Goal: Download file/media

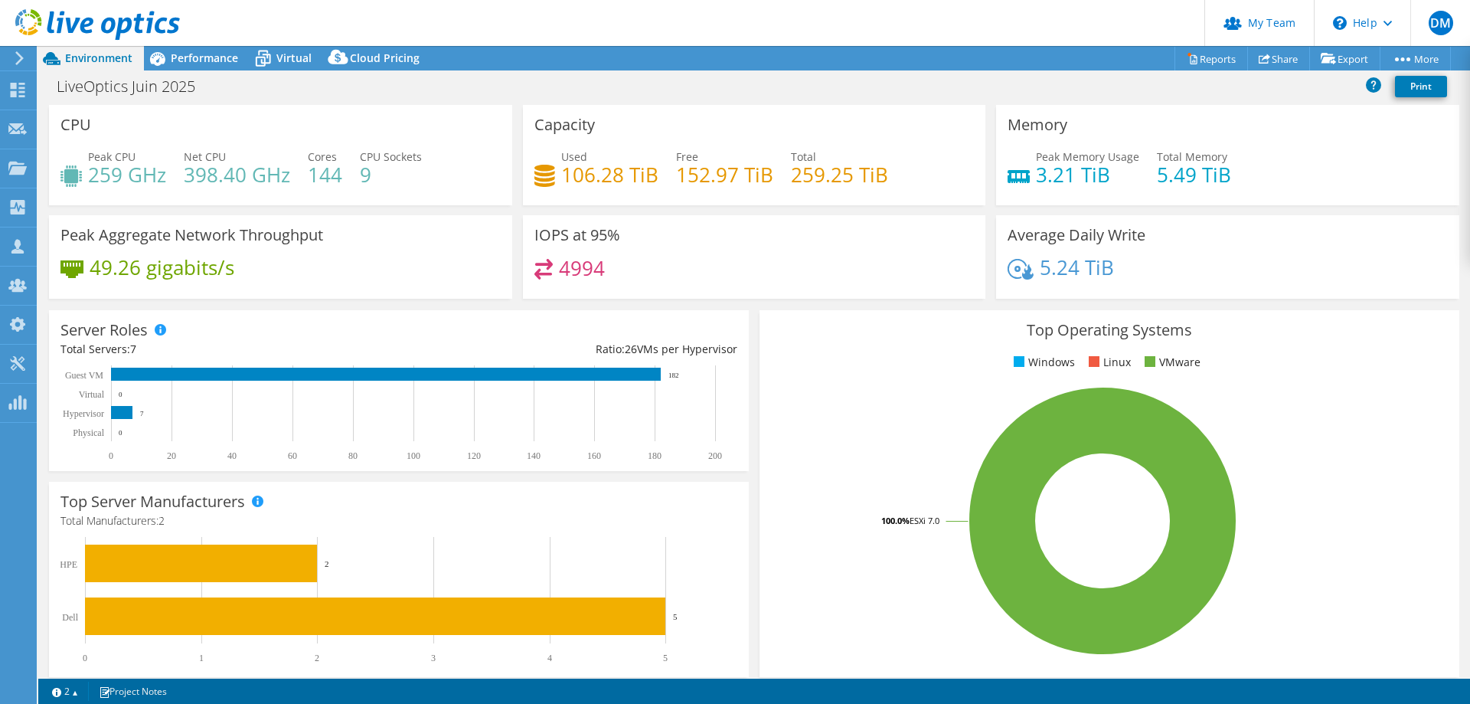
select select "USD"
select select "[GEOGRAPHIC_DATA]"
select select "CAD"
click at [1200, 61] on link "Reports" at bounding box center [1210, 59] width 73 height 24
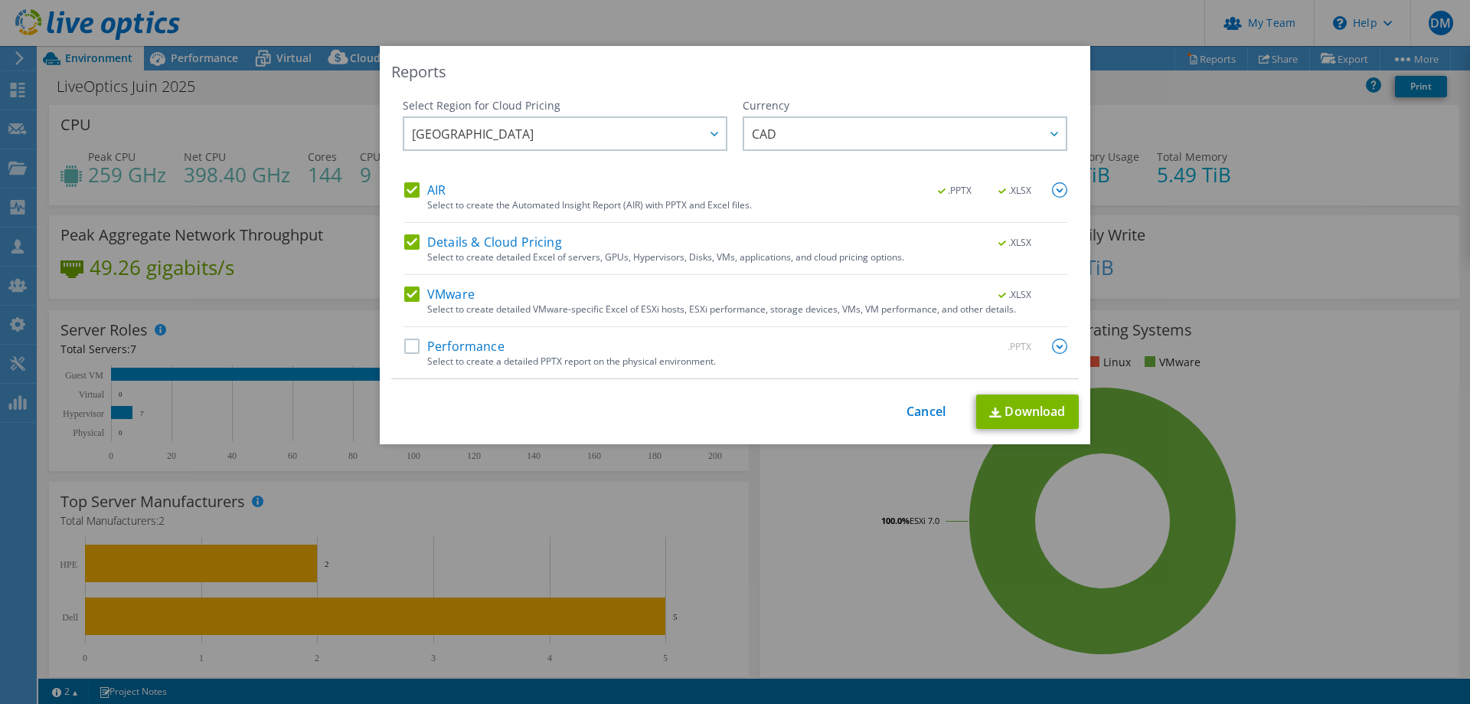
click at [408, 239] on label "Details & Cloud Pricing" at bounding box center [483, 241] width 158 height 15
click at [0, 0] on input "Details & Cloud Pricing" at bounding box center [0, 0] width 0 height 0
click at [407, 193] on label "AIR" at bounding box center [424, 189] width 41 height 15
click at [0, 0] on input "AIR" at bounding box center [0, 0] width 0 height 0
click at [407, 193] on label "AIR" at bounding box center [424, 189] width 41 height 15
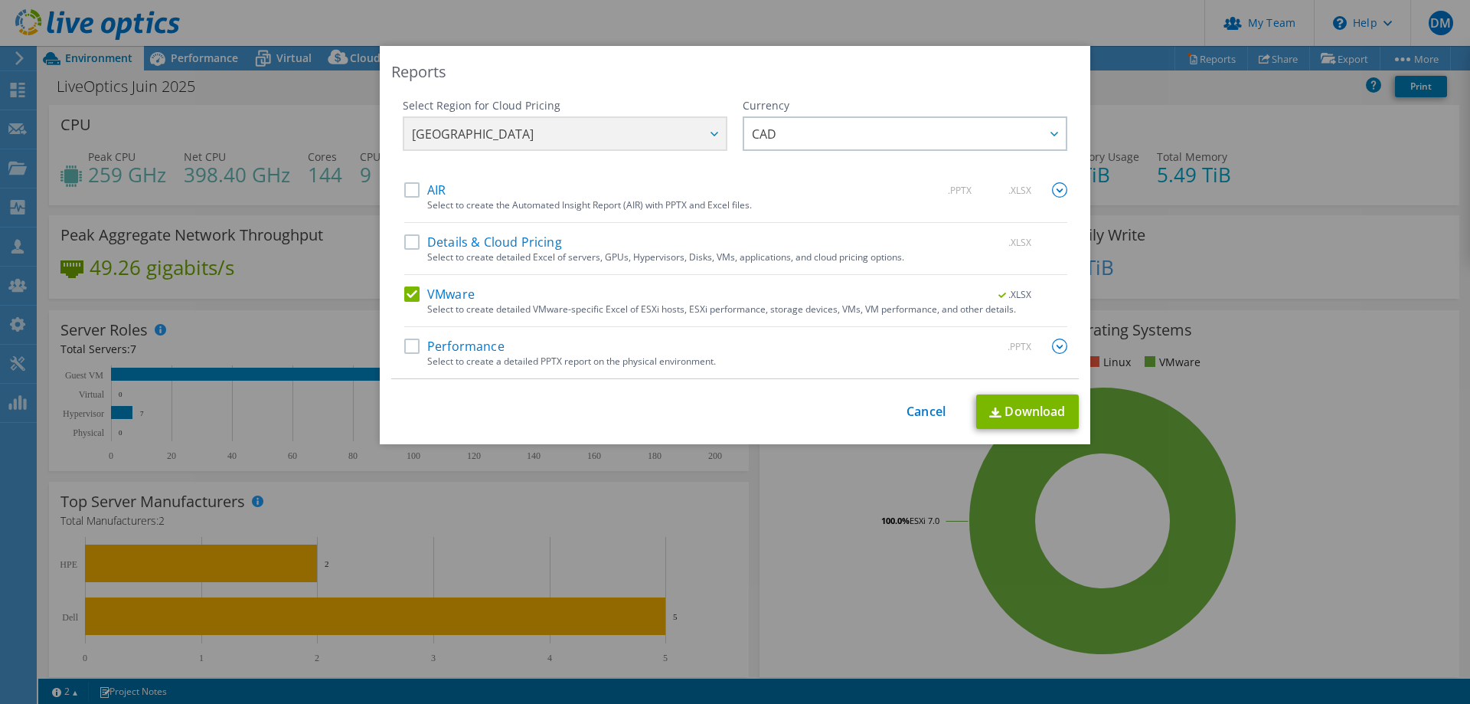
click at [0, 0] on input "AIR" at bounding box center [0, 0] width 0 height 0
click at [408, 237] on label "Details & Cloud Pricing" at bounding box center [483, 241] width 158 height 15
click at [0, 0] on input "Details & Cloud Pricing" at bounding box center [0, 0] width 0 height 0
click at [1025, 404] on link "Download" at bounding box center [1027, 411] width 103 height 34
click at [910, 407] on link "Cancel" at bounding box center [925, 411] width 39 height 15
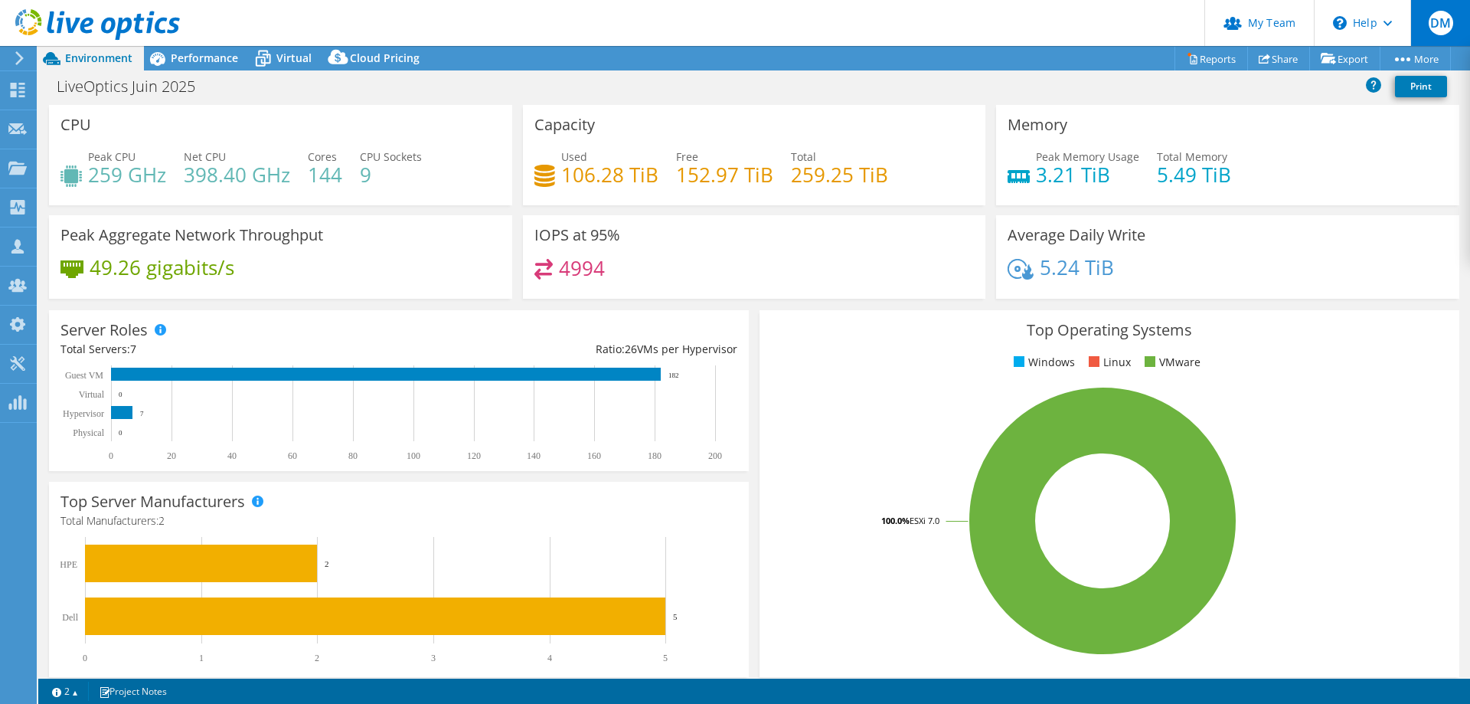
click at [1447, 41] on div "DM" at bounding box center [1440, 23] width 60 height 46
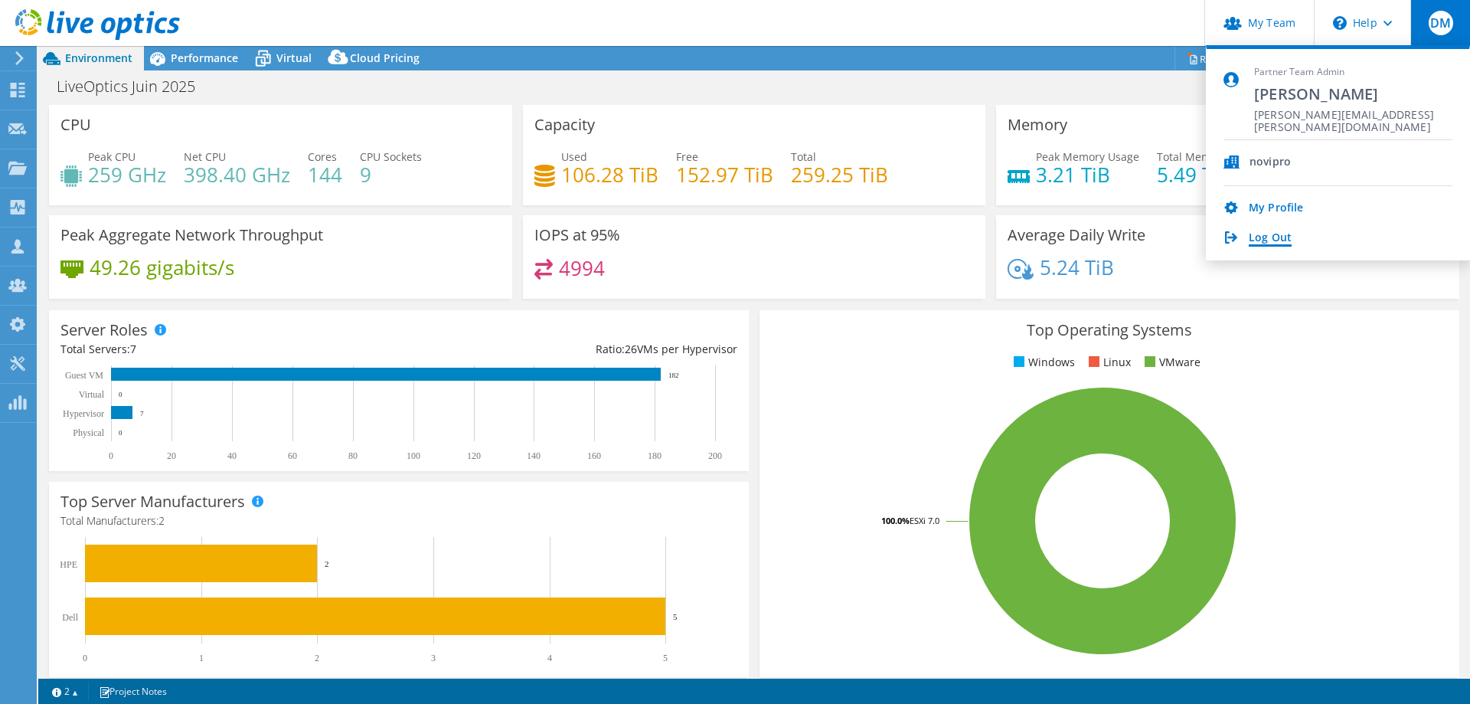
click at [1250, 240] on link "Log Out" at bounding box center [1270, 238] width 43 height 15
